Goal: Transaction & Acquisition: Purchase product/service

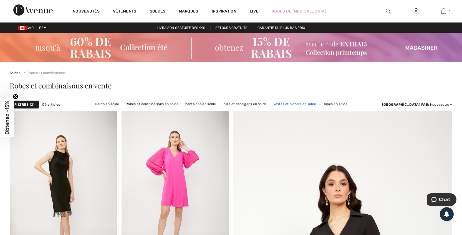
click at [290, 103] on link "Vestes et blazers en solde" at bounding box center [295, 103] width 49 height 7
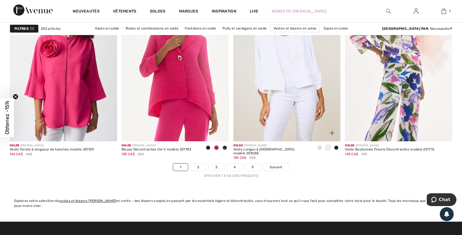
scroll to position [2805, 0]
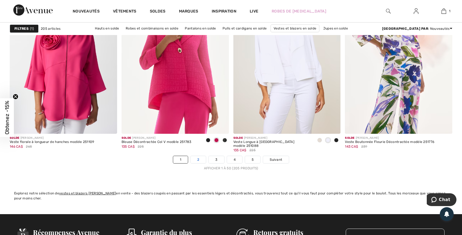
click at [197, 160] on link "2" at bounding box center [198, 159] width 15 height 7
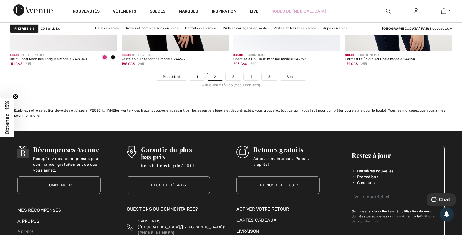
scroll to position [2888, 0]
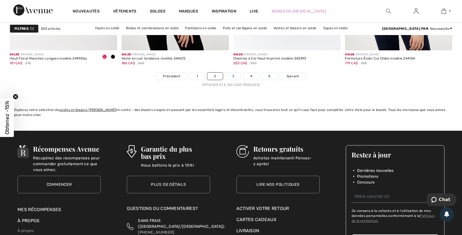
click at [231, 75] on link "3" at bounding box center [233, 75] width 15 height 7
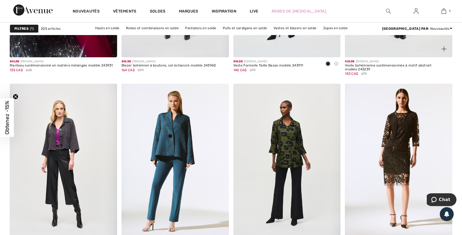
scroll to position [2749, 0]
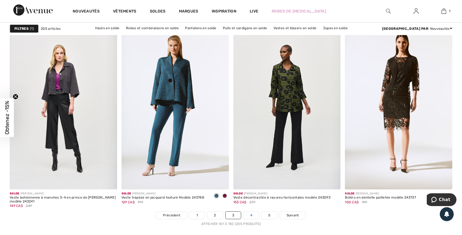
click at [253, 214] on link "4" at bounding box center [251, 214] width 15 height 7
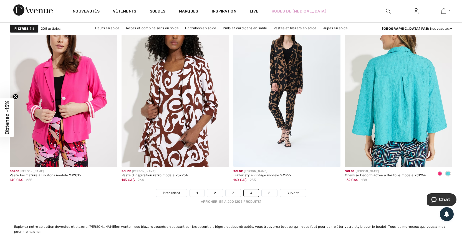
scroll to position [2860, 0]
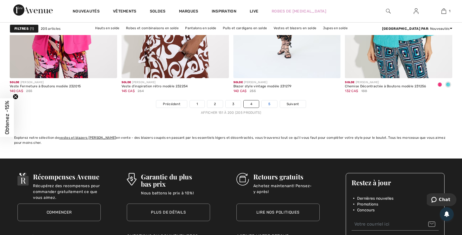
click at [267, 103] on link "5" at bounding box center [269, 103] width 15 height 7
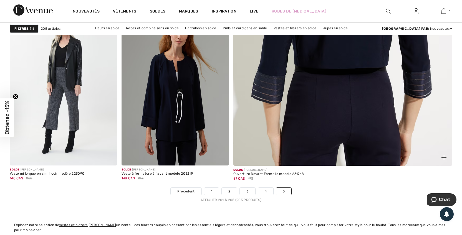
scroll to position [167, 0]
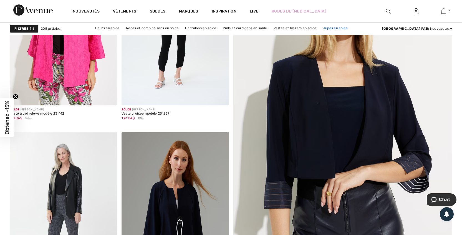
click at [320, 27] on link "Jupes en solde" at bounding box center [335, 27] width 30 height 7
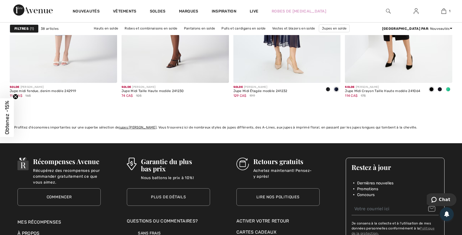
scroll to position [2249, 0]
